Goal: Transaction & Acquisition: Obtain resource

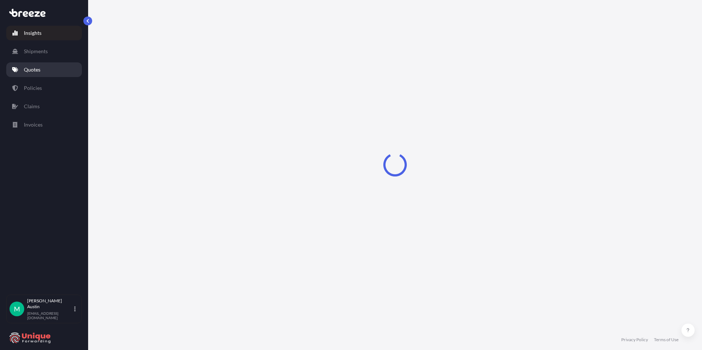
select select "2025"
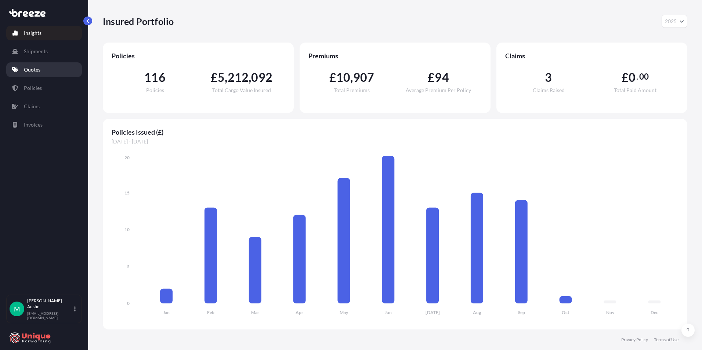
click at [50, 70] on link "Quotes" at bounding box center [44, 69] width 76 height 15
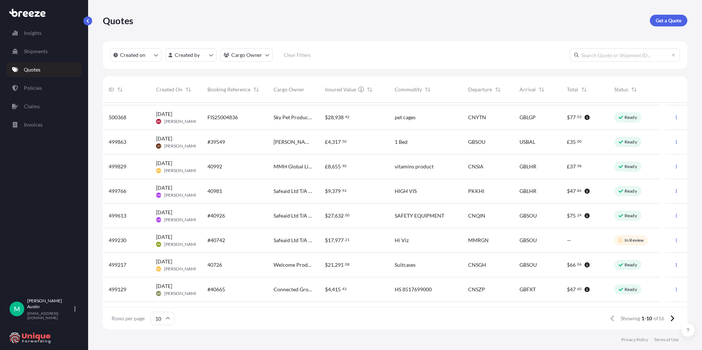
scroll to position [41, 0]
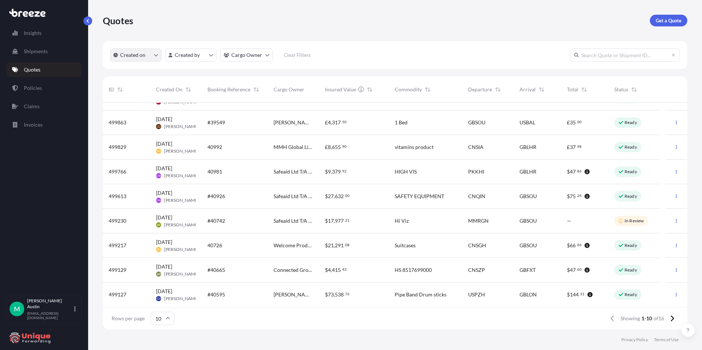
click at [119, 55] on span "Created on" at bounding box center [129, 54] width 32 height 7
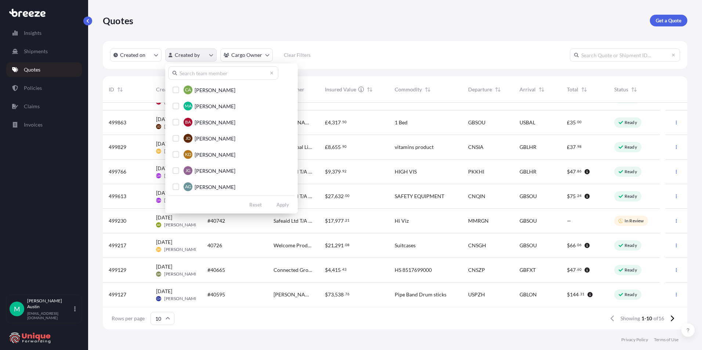
click at [181, 59] on html "Insights Shipments Quotes Policies Claims Invoices M [PERSON_NAME] [PERSON_NAME…" at bounding box center [351, 175] width 702 height 350
click at [205, 24] on html "Insights Shipments Quotes Policies Claims Invoices M [PERSON_NAME] [PERSON_NAME…" at bounding box center [351, 175] width 702 height 350
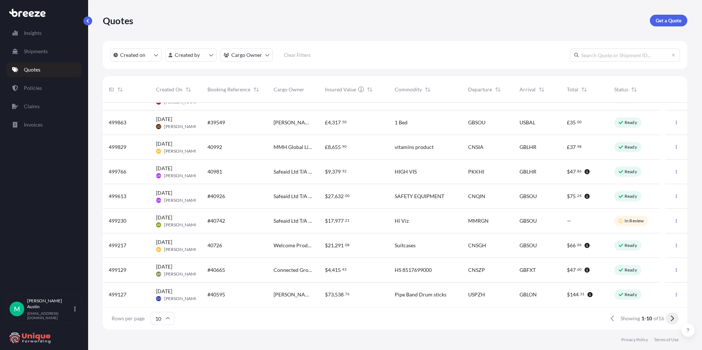
click at [670, 320] on icon at bounding box center [672, 318] width 4 height 7
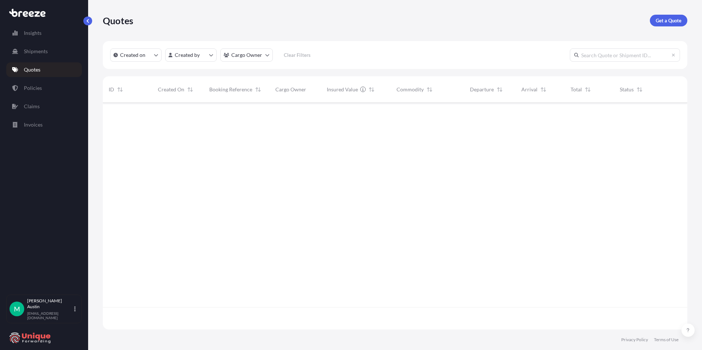
scroll to position [0, 0]
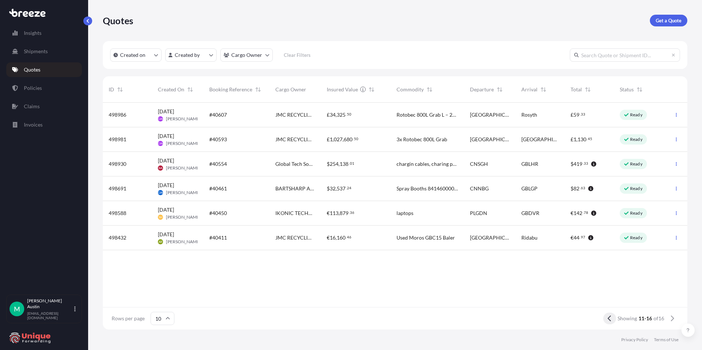
click at [612, 321] on button at bounding box center [609, 319] width 13 height 12
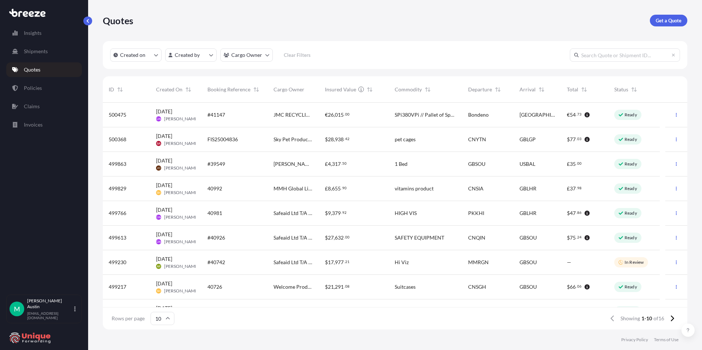
click at [416, 323] on div "Rows per page 10 Showing 1-10 of 16" at bounding box center [395, 318] width 584 height 22
click at [672, 16] on link "Get a Quote" at bounding box center [667, 21] width 37 height 12
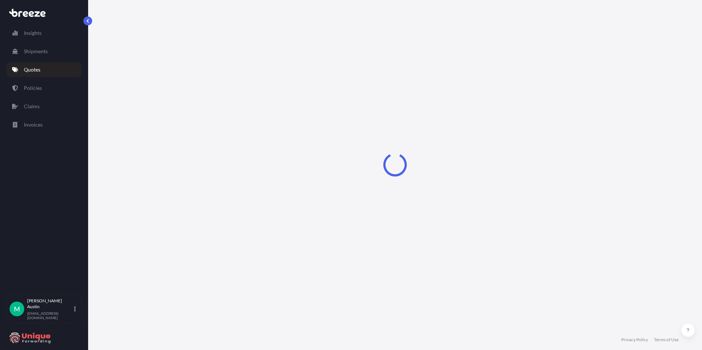
select select "Sea"
select select "1"
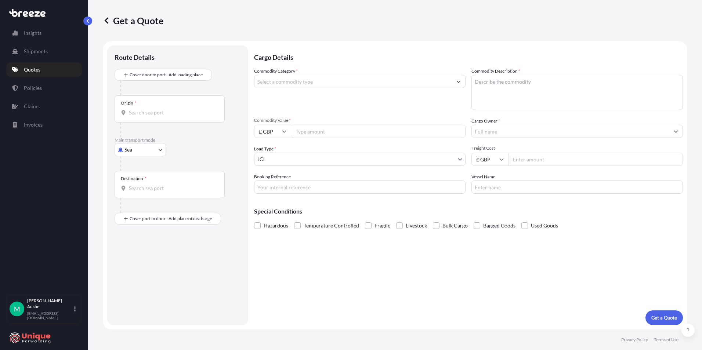
click at [298, 82] on input "Commodity Category *" at bounding box center [352, 81] width 197 height 13
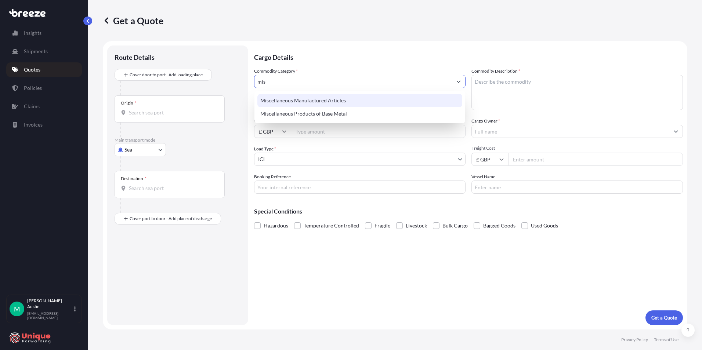
click at [309, 102] on div "Miscellaneous Manufactured Articles" at bounding box center [359, 100] width 205 height 13
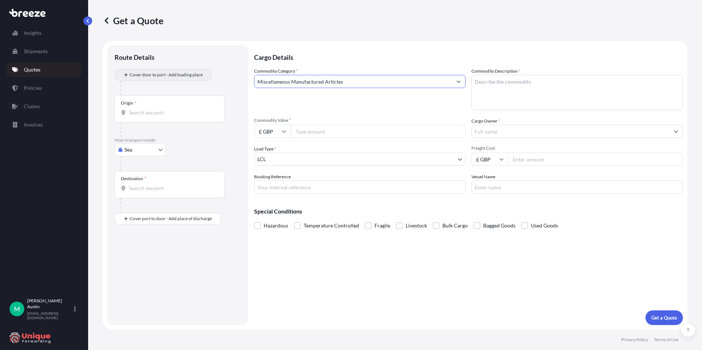
type input "Miscellaneous Manufactured Articles"
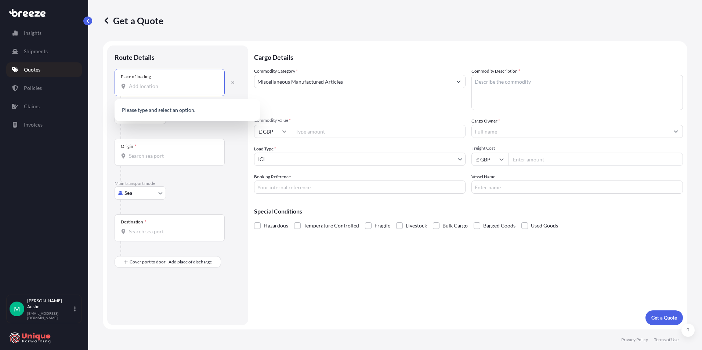
click at [156, 90] on input "Place of loading" at bounding box center [172, 86] width 87 height 7
click at [146, 88] on input "Place of loading" at bounding box center [172, 86] width 87 height 7
paste input "FOSHAN"
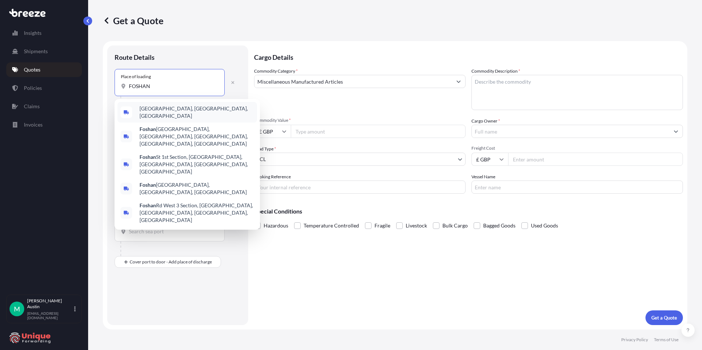
click at [157, 108] on span "[GEOGRAPHIC_DATA], [GEOGRAPHIC_DATA], [GEOGRAPHIC_DATA]" at bounding box center [196, 112] width 114 height 15
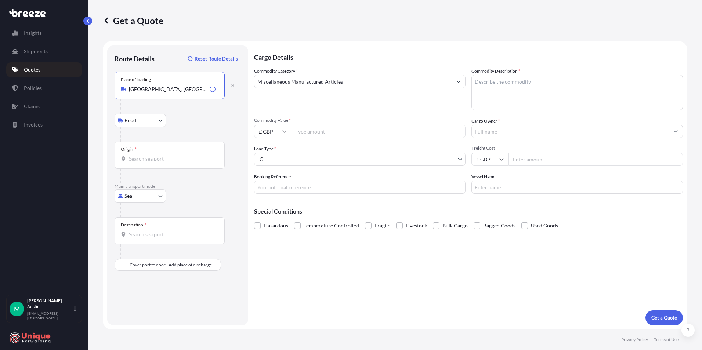
type input "[GEOGRAPHIC_DATA], [GEOGRAPHIC_DATA], [GEOGRAPHIC_DATA]"
click at [149, 117] on body "0 options available. 5 options available. Insights Shipments Quotes Policies Cl…" at bounding box center [351, 175] width 702 height 350
click at [155, 152] on div "Origin *" at bounding box center [169, 155] width 110 height 27
click at [155, 155] on input "Origin *" at bounding box center [172, 158] width 87 height 7
click at [139, 163] on div "Origin *" at bounding box center [169, 155] width 110 height 27
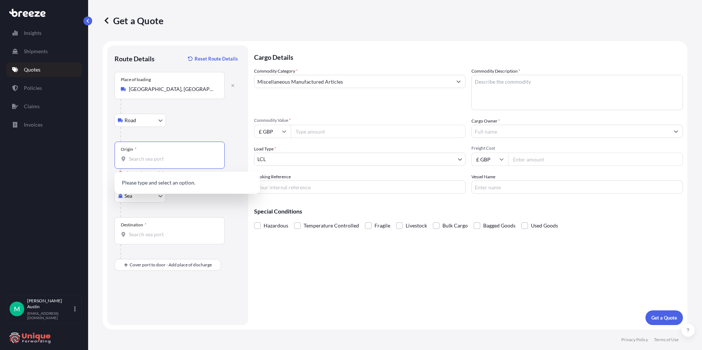
click at [139, 163] on input "Origin * Please select an origin" at bounding box center [172, 158] width 87 height 7
type input "s"
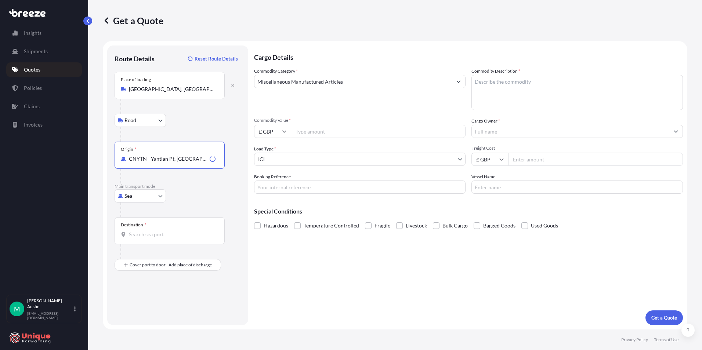
type input "CNYTN - Yantian Pt, [GEOGRAPHIC_DATA]"
click at [143, 200] on body "1 option available. Insights Shipments Quotes Policies Claims Invoices M [PERSO…" at bounding box center [351, 175] width 702 height 350
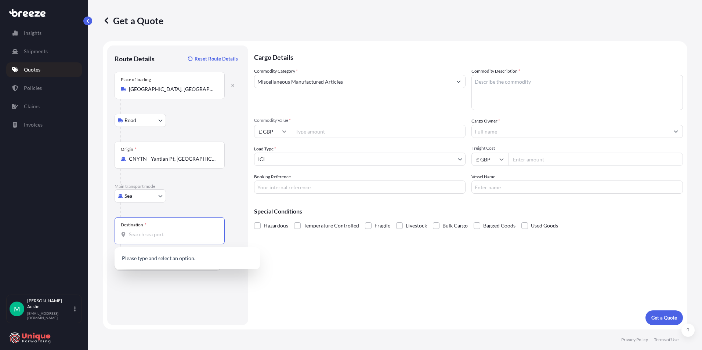
click at [162, 233] on input "Destination *" at bounding box center [172, 234] width 87 height 7
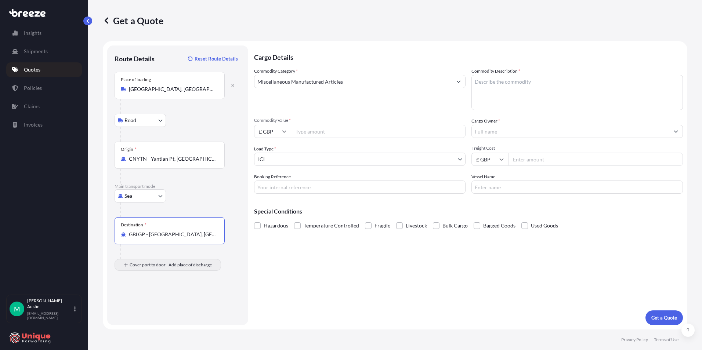
type input "GBLGP - [GEOGRAPHIC_DATA], [GEOGRAPHIC_DATA]"
click at [153, 316] on div "Route Details Reset Route Details Place of loading [GEOGRAPHIC_DATA], [GEOGRAPH…" at bounding box center [177, 185] width 126 height 265
click at [152, 312] on div "Place of Discharge" at bounding box center [169, 300] width 110 height 27
click at [152, 308] on input "Place of Discharge" at bounding box center [172, 303] width 87 height 7
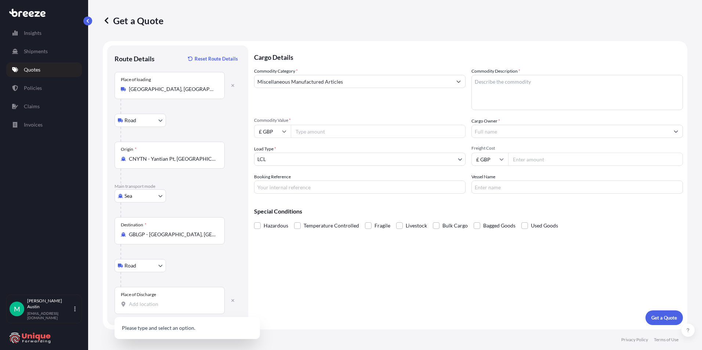
click at [167, 278] on div at bounding box center [180, 279] width 120 height 15
click at [153, 300] on input "Place of Discharge" at bounding box center [172, 303] width 87 height 7
click at [147, 306] on input "Place of Discharge" at bounding box center [172, 303] width 87 height 7
click at [145, 307] on input "Place of Discharge" at bounding box center [172, 303] width 87 height 7
click at [150, 307] on input "Place of Discharge" at bounding box center [172, 303] width 87 height 7
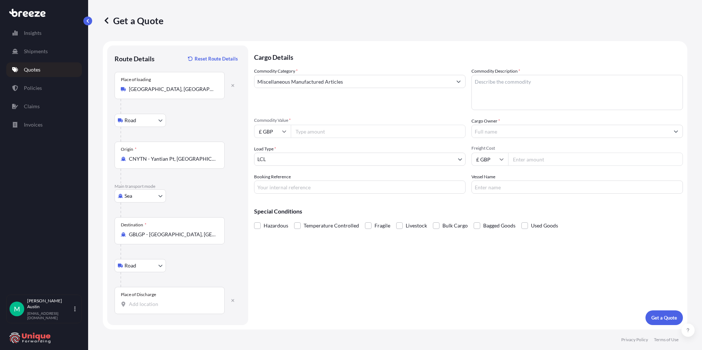
click at [179, 304] on input "Place of Discharge" at bounding box center [172, 303] width 87 height 7
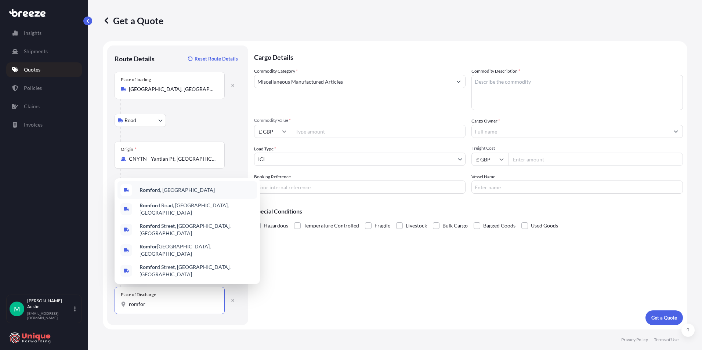
click at [196, 199] on div "Romfor d, [GEOGRAPHIC_DATA]" at bounding box center [186, 190] width 139 height 18
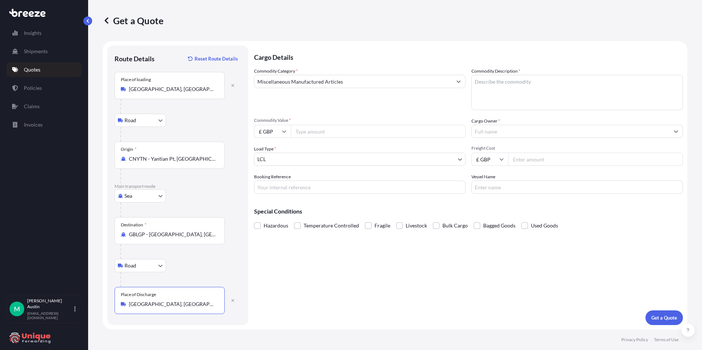
type input "[GEOGRAPHIC_DATA], [GEOGRAPHIC_DATA]"
click at [531, 94] on textarea "Commodity Description *" at bounding box center [576, 92] width 211 height 35
click at [369, 134] on input "Commodity Value *" at bounding box center [378, 131] width 175 height 13
click at [269, 127] on input "£ GBP" at bounding box center [272, 131] width 37 height 13
click at [272, 182] on div "$ USD" at bounding box center [272, 182] width 31 height 14
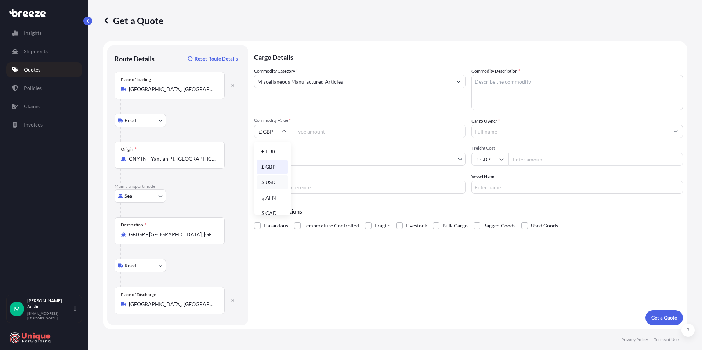
type input "$ USD"
click at [309, 134] on input "Commodity Value *" at bounding box center [378, 131] width 175 height 13
type input "18564"
click at [503, 129] on input "Cargo Owner *" at bounding box center [569, 131] width 197 height 13
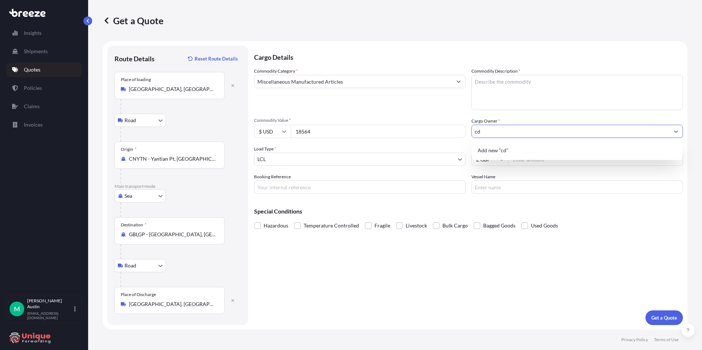
type input "c"
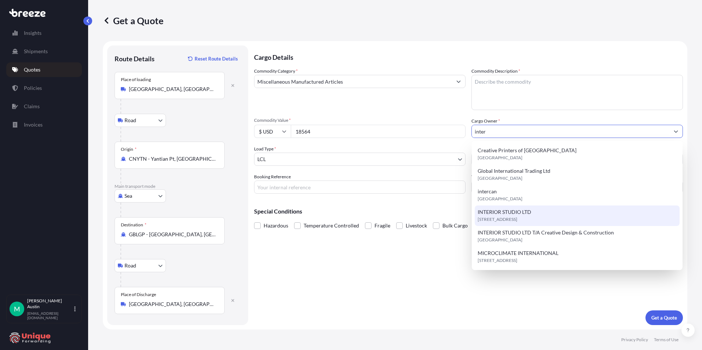
click at [537, 214] on div "INTERIOR STUDIO LTD [STREET_ADDRESS]" at bounding box center [576, 215] width 205 height 21
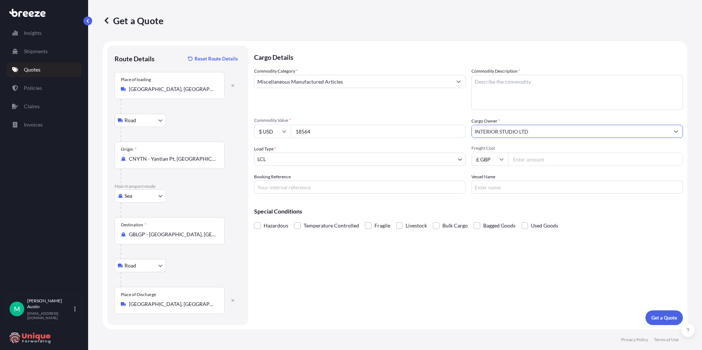
type input "INTERIOR STUDIO LTD"
click at [498, 82] on textarea "Commodity Description *" at bounding box center [576, 92] width 211 height 35
click at [529, 159] on input "Freight Cost" at bounding box center [595, 159] width 175 height 13
click at [519, 156] on input "Freight Cost" at bounding box center [595, 159] width 175 height 13
type input "4625"
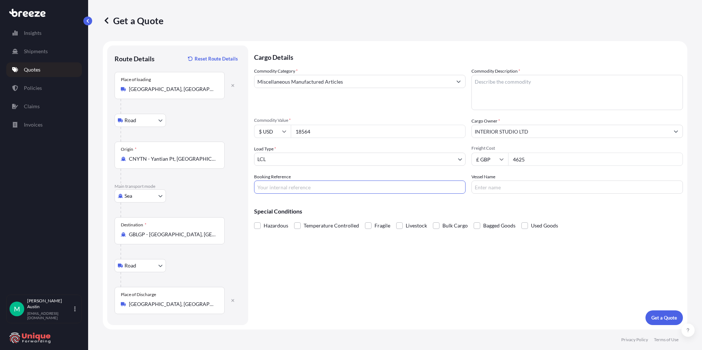
click at [350, 193] on input "Booking Reference" at bounding box center [359, 187] width 211 height 13
click at [272, 185] on input "Booking Reference" at bounding box center [359, 187] width 211 height 13
paste input "39968"
type input "#39968"
click at [539, 183] on input "Vessel Name" at bounding box center [576, 187] width 211 height 13
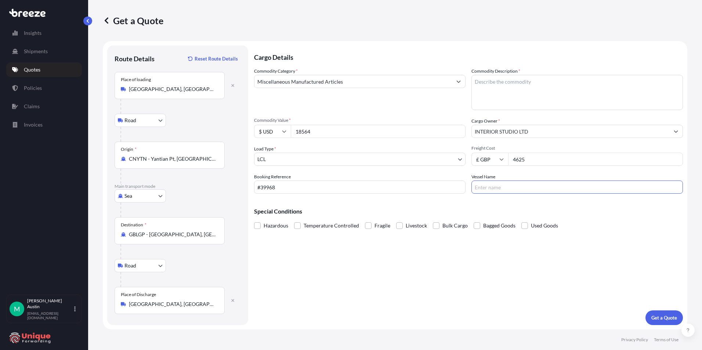
click at [507, 260] on div "Cargo Details Commodity Category * Miscellaneous Manufactured Articles Commodit…" at bounding box center [468, 185] width 429 height 280
click at [490, 96] on textarea "Commodity Description *" at bounding box center [576, 92] width 211 height 35
paste textarea "8427109000"
click at [496, 82] on textarea "Hs codes:8427109000" at bounding box center [576, 92] width 211 height 35
paste textarea "8709199000"
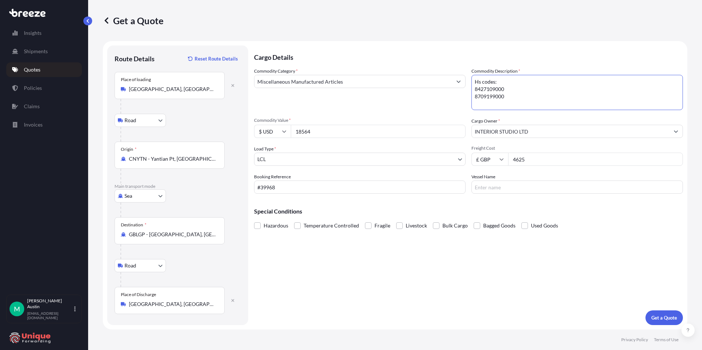
type textarea "Hs codes: 8427109000 8709199000"
drag, startPoint x: 512, startPoint y: 99, endPoint x: 470, endPoint y: 79, distance: 46.3
click at [470, 79] on div "Commodity Category * Miscellaneous Manufactured Articles Commodity Description …" at bounding box center [468, 131] width 429 height 126
paste textarea "CNC drilling and milling center"
click at [477, 90] on textarea "CNC drilling and milling center" at bounding box center [576, 92] width 211 height 35
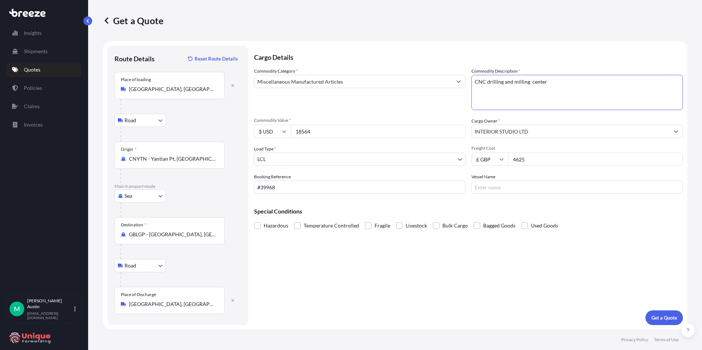
click at [592, 83] on textarea "CNC drilling and milling center" at bounding box center [576, 92] width 211 height 35
paste textarea "Forklift"
paste textarea "Manual Forklift"
type textarea "CNC drilling and milling center Forklift Manual Forklift"
click at [474, 249] on div "Cargo Details Commodity Category * Miscellaneous Manufactured Articles Commodit…" at bounding box center [468, 185] width 429 height 280
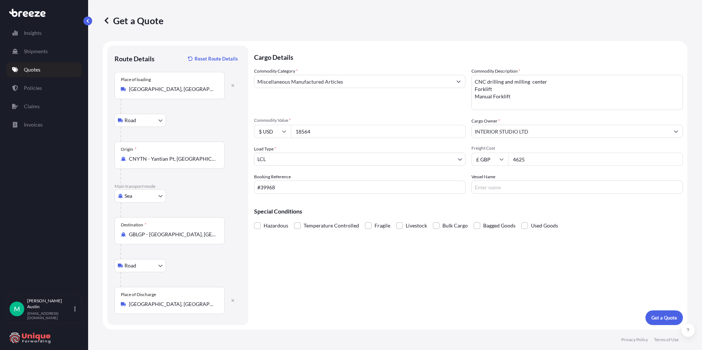
click at [488, 261] on div "Cargo Details Commodity Category * Miscellaneous Manufactured Articles Commodit…" at bounding box center [468, 185] width 429 height 280
click at [656, 314] on p "Get a Quote" at bounding box center [664, 317] width 26 height 7
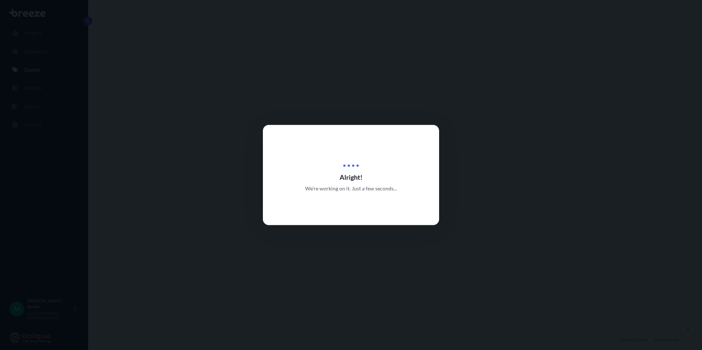
select select "Road"
select select "Sea"
select select "Road"
select select "1"
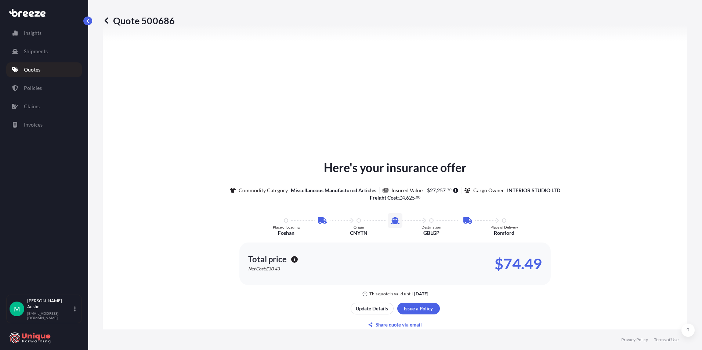
scroll to position [367, 0]
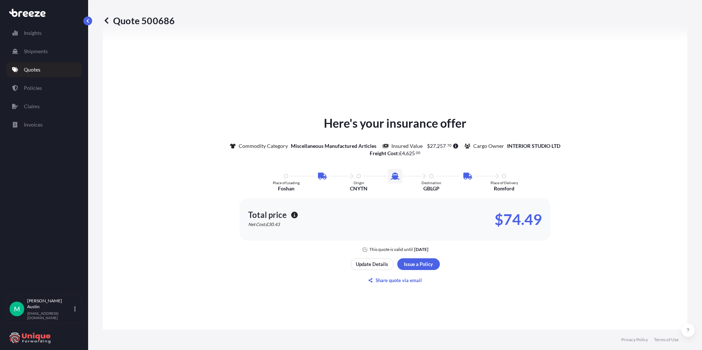
click at [186, 19] on div "Quote 500686" at bounding box center [395, 21] width 584 height 12
click at [347, 293] on div "Here's your insurance offer Commodity Category Miscellaneous Manufactured Artic…" at bounding box center [395, 200] width 564 height 453
click at [351, 298] on div "Here's your insurance offer Commodity Category Miscellaneous Manufactured Artic…" at bounding box center [395, 200] width 564 height 453
click at [378, 283] on p "Share quote via email" at bounding box center [398, 280] width 46 height 7
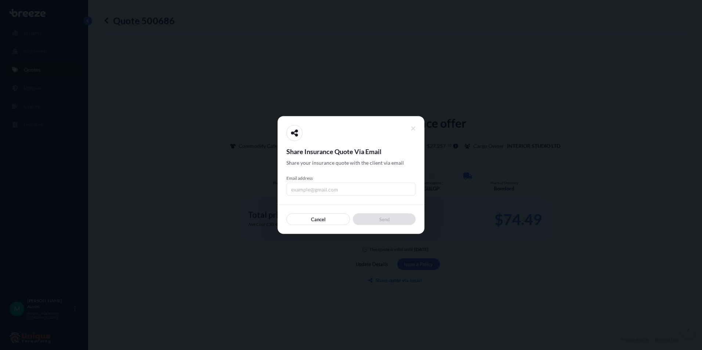
click at [331, 197] on div "Share Insurance Quote Via Email Share your insurance quote with the client via …" at bounding box center [350, 175] width 129 height 100
click at [328, 193] on input "Email address" at bounding box center [350, 189] width 129 height 13
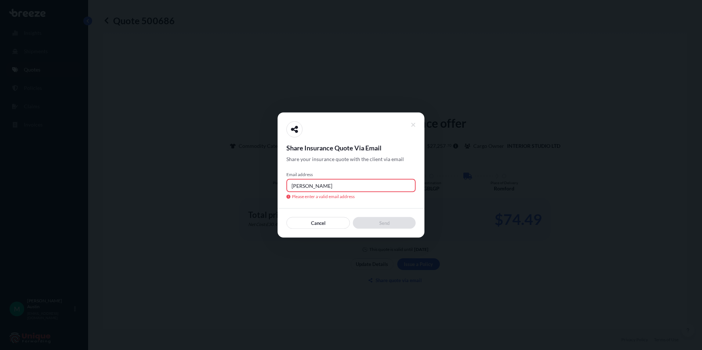
type input "[EMAIL_ADDRESS][DOMAIN_NAME]"
click at [343, 162] on span "Share your insurance quote with the client via email" at bounding box center [344, 159] width 117 height 7
